Goal: Information Seeking & Learning: Find specific fact

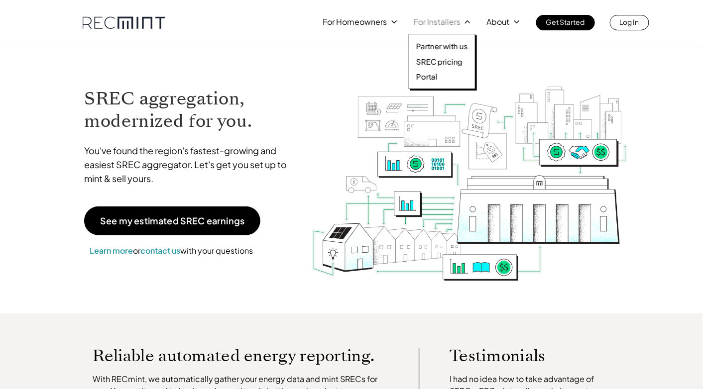
click at [416, 22] on p "For Installers" at bounding box center [437, 22] width 47 height 14
click at [440, 55] on div "Partner with us SREC pricing Portal" at bounding box center [442, 61] width 67 height 55
click at [432, 58] on p "SREC pricing" at bounding box center [439, 62] width 46 height 10
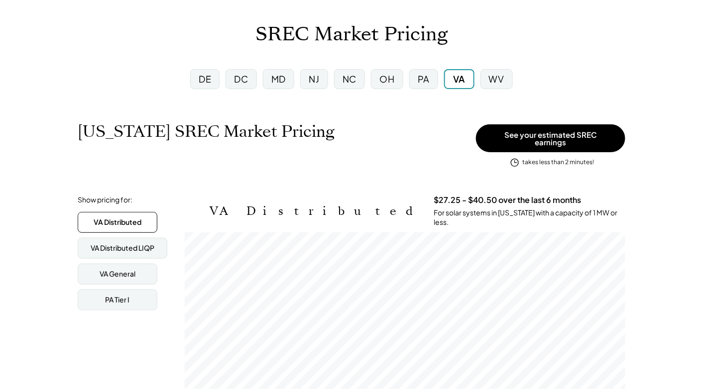
scroll to position [100, 0]
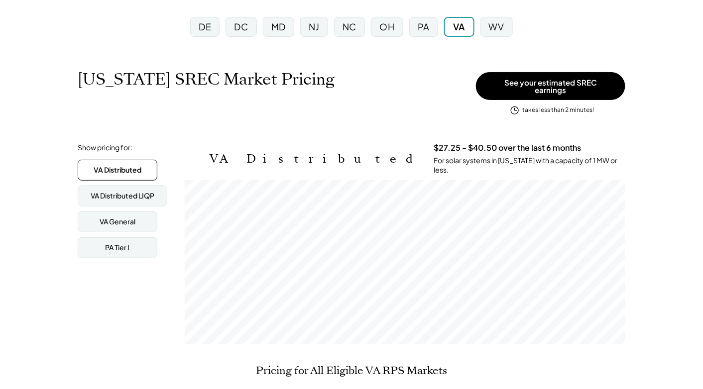
click at [281, 28] on div "MD" at bounding box center [278, 26] width 14 height 12
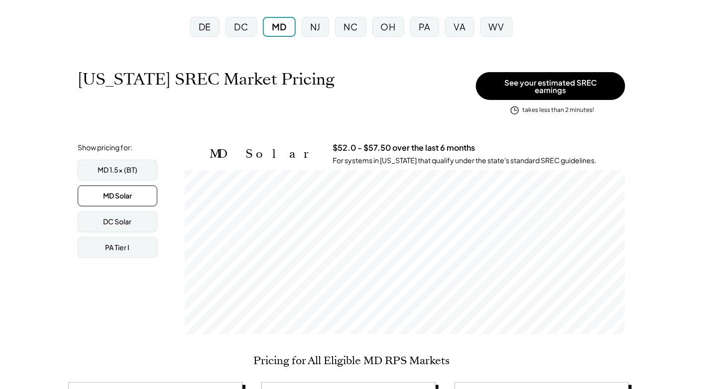
scroll to position [164, 440]
